Goal: Task Accomplishment & Management: Manage account settings

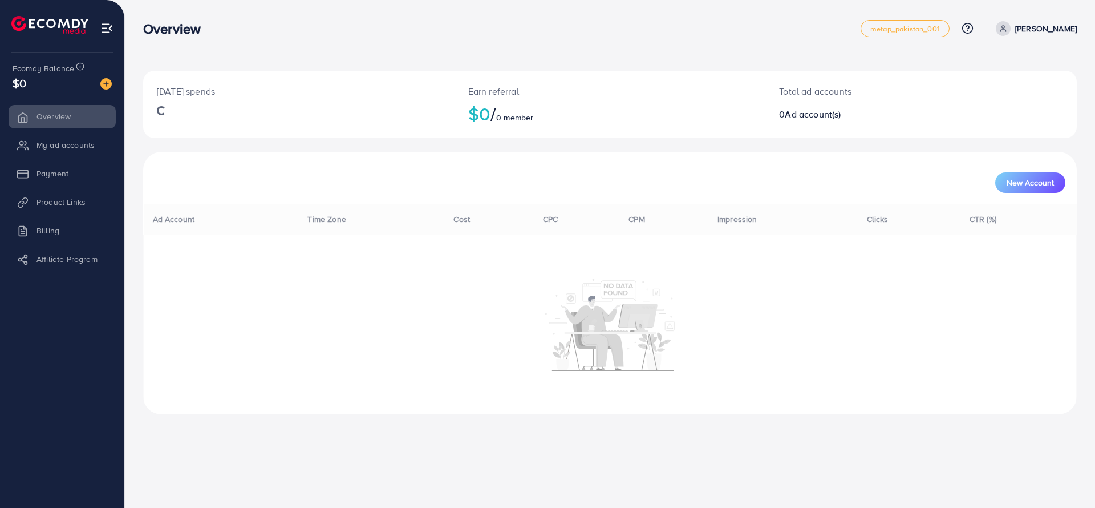
click at [48, 144] on li "My ad accounts" at bounding box center [62, 144] width 124 height 23
click at [55, 148] on li "My ad accounts" at bounding box center [62, 144] width 124 height 23
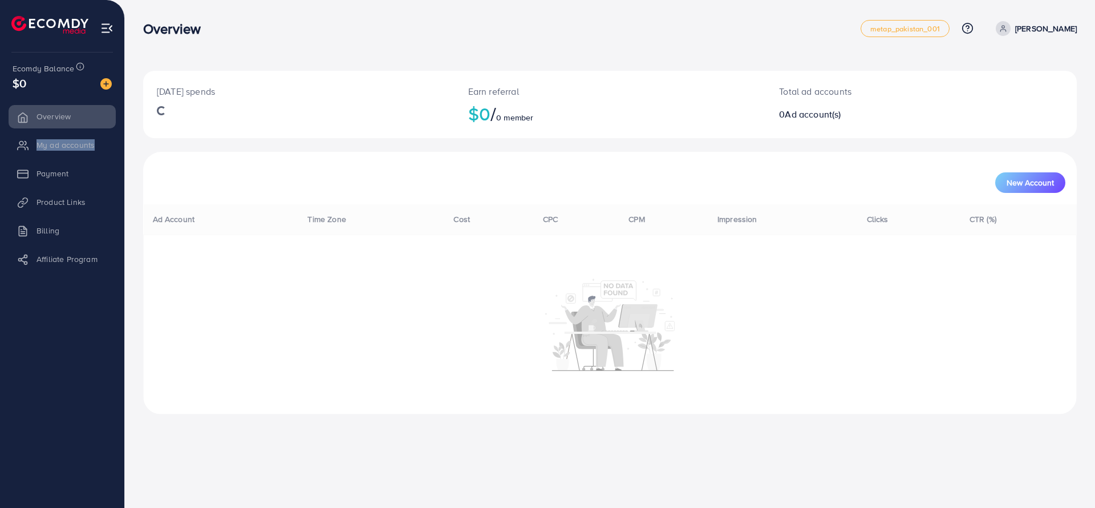
click at [55, 148] on li "My ad accounts" at bounding box center [62, 144] width 124 height 23
click at [100, 149] on li "My ad accounts" at bounding box center [62, 144] width 124 height 23
click at [73, 148] on li "My ad accounts" at bounding box center [62, 144] width 124 height 23
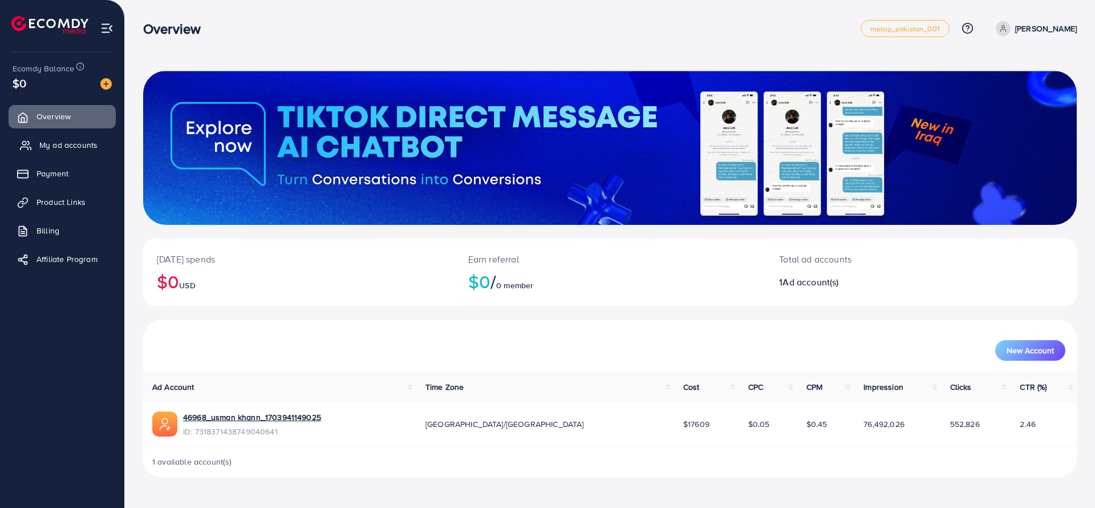
click at [49, 141] on span "My ad accounts" at bounding box center [68, 144] width 58 height 11
